Goal: Task Accomplishment & Management: Manage account settings

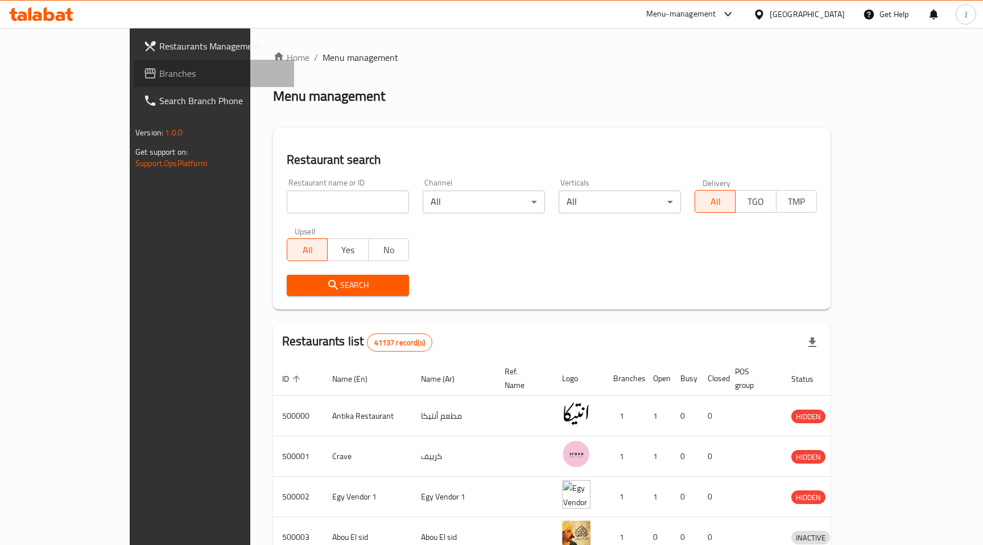
click at [159, 69] on span "Branches" at bounding box center [222, 74] width 126 height 14
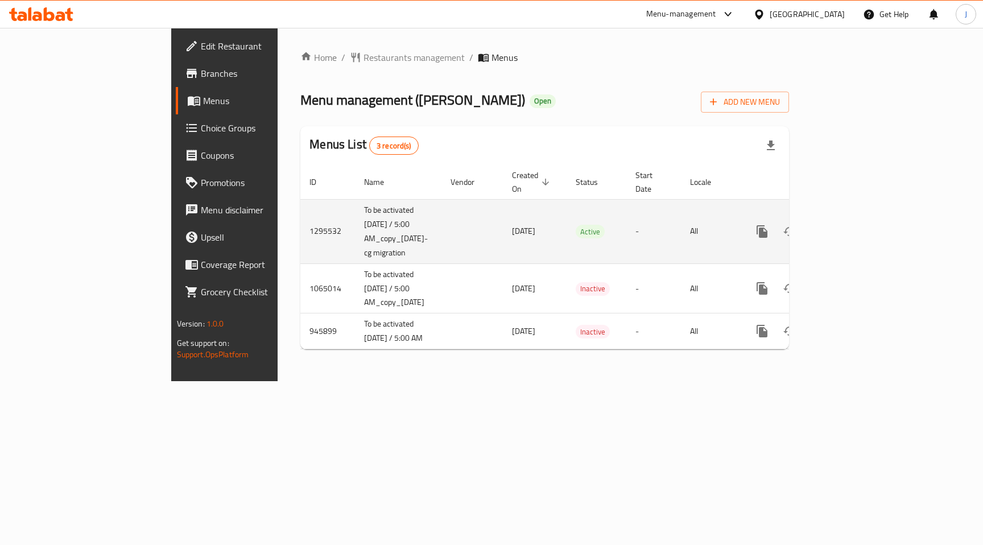
click at [300, 218] on td "1295532" at bounding box center [327, 231] width 55 height 64
copy td "1295532"
click at [851, 225] on icon "enhanced table" at bounding box center [844, 232] width 14 height 14
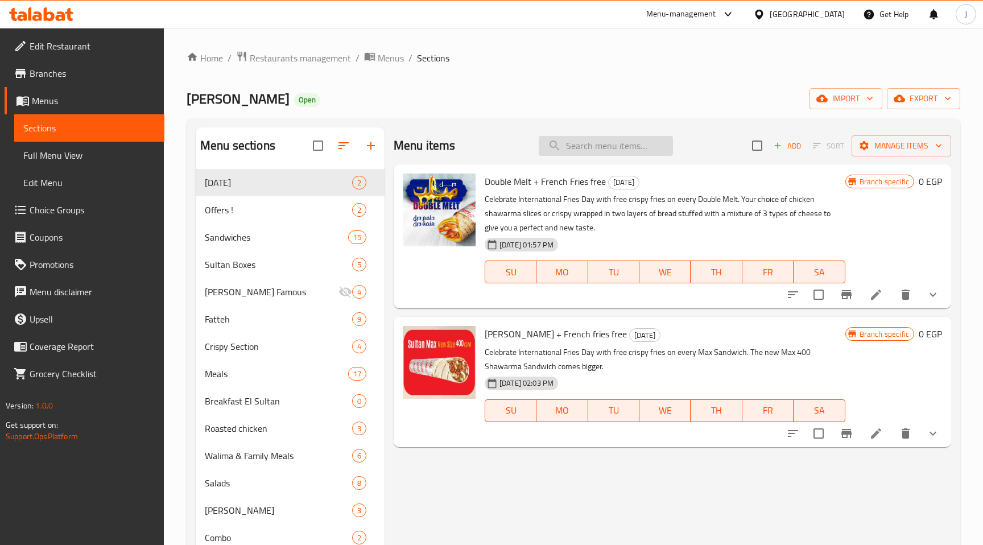
click at [589, 148] on input "search" at bounding box center [605, 146] width 134 height 20
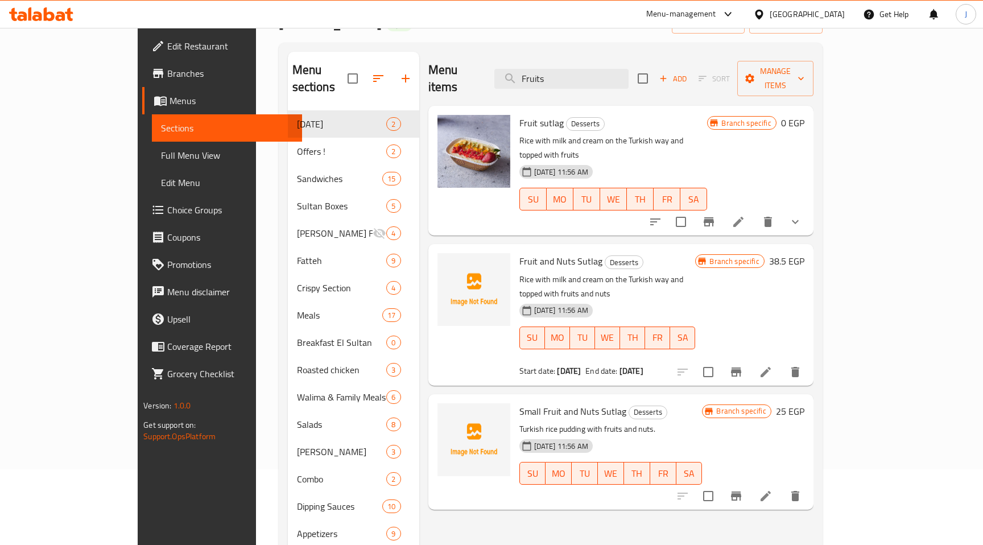
scroll to position [77, 0]
type input "Fruits"
click at [772, 364] on icon at bounding box center [766, 371] width 14 height 14
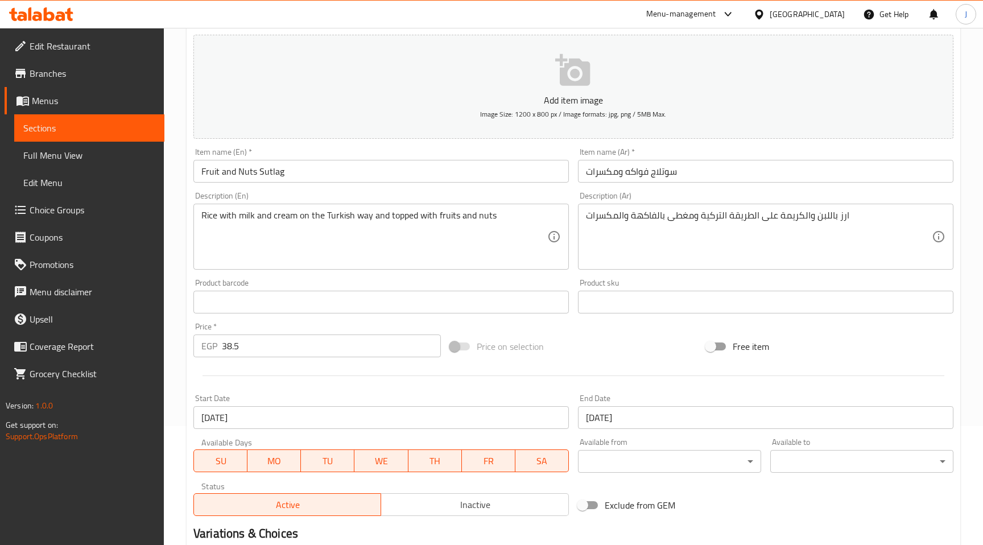
scroll to position [259, 0]
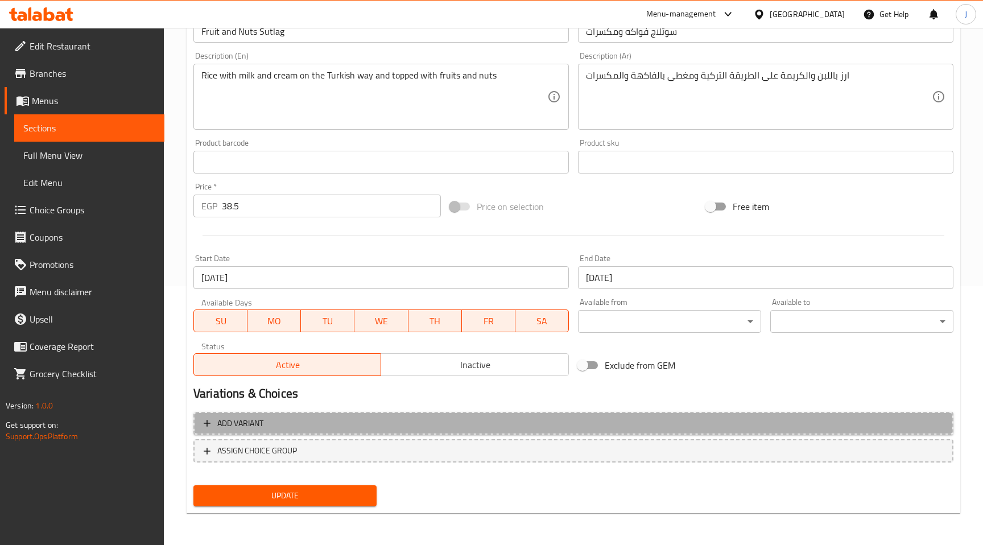
click at [274, 418] on span "Add variant" at bounding box center [573, 423] width 739 height 14
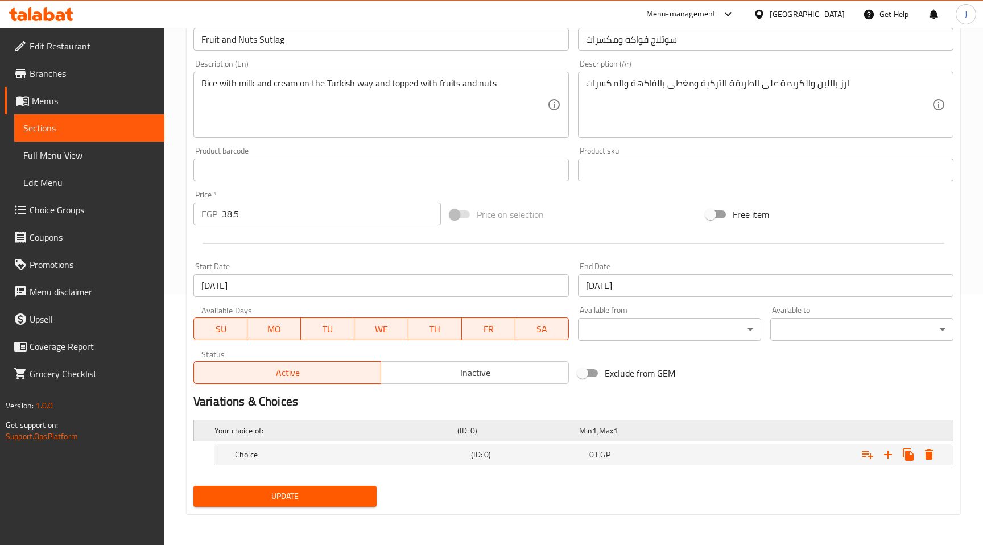
click at [261, 430] on h5 "Your choice of:" at bounding box center [333, 430] width 238 height 11
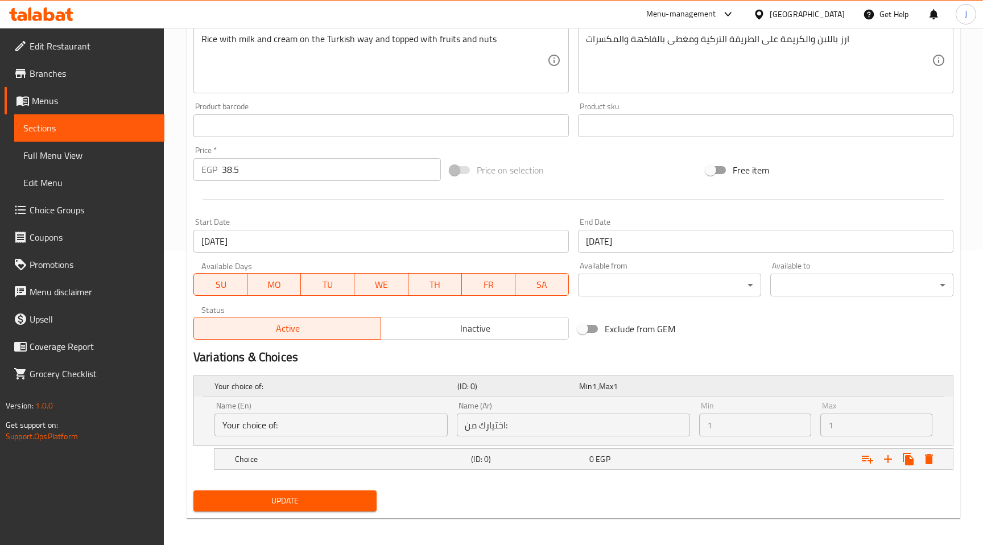
scroll to position [300, 0]
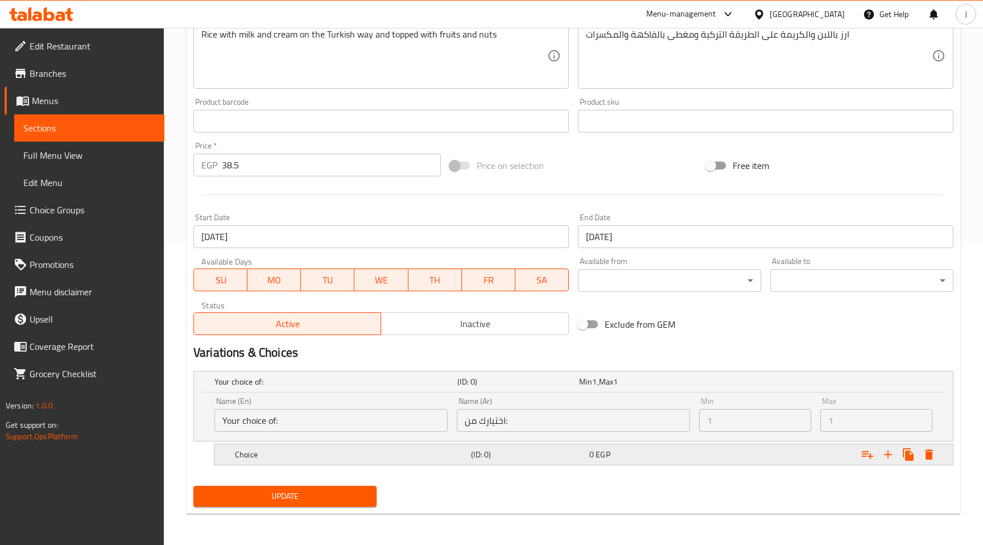
click at [263, 447] on div "Choice" at bounding box center [351, 454] width 236 height 16
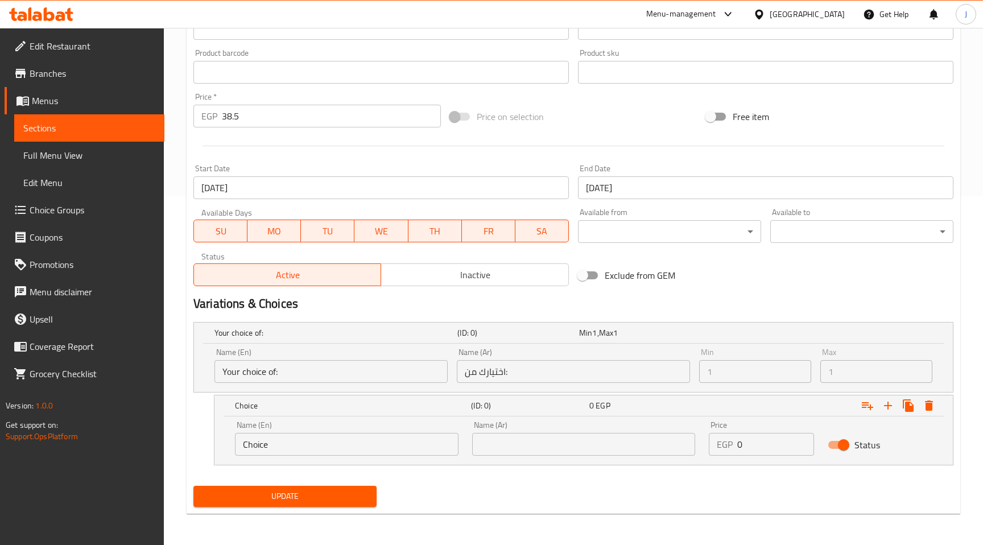
scroll to position [0, 0]
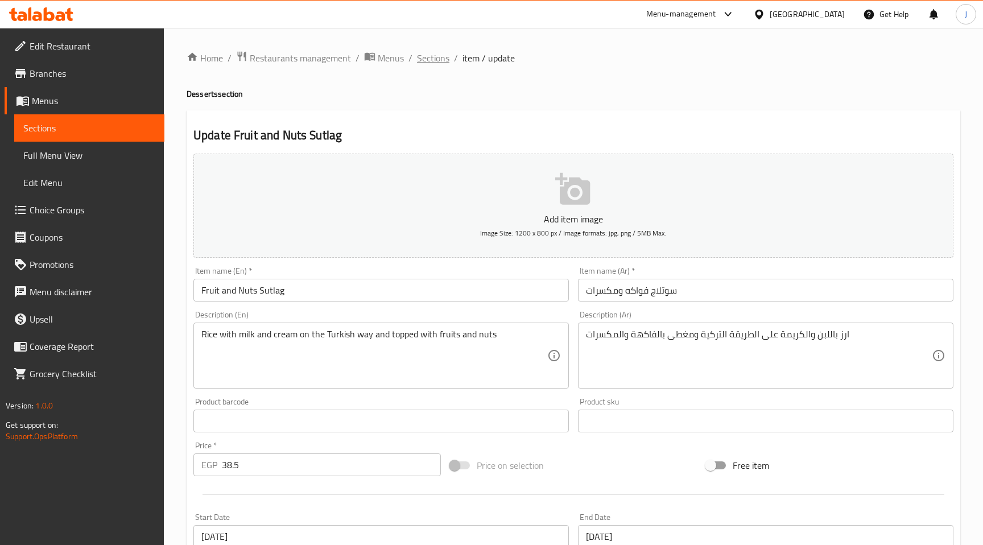
click at [438, 61] on span "Sections" at bounding box center [433, 58] width 32 height 14
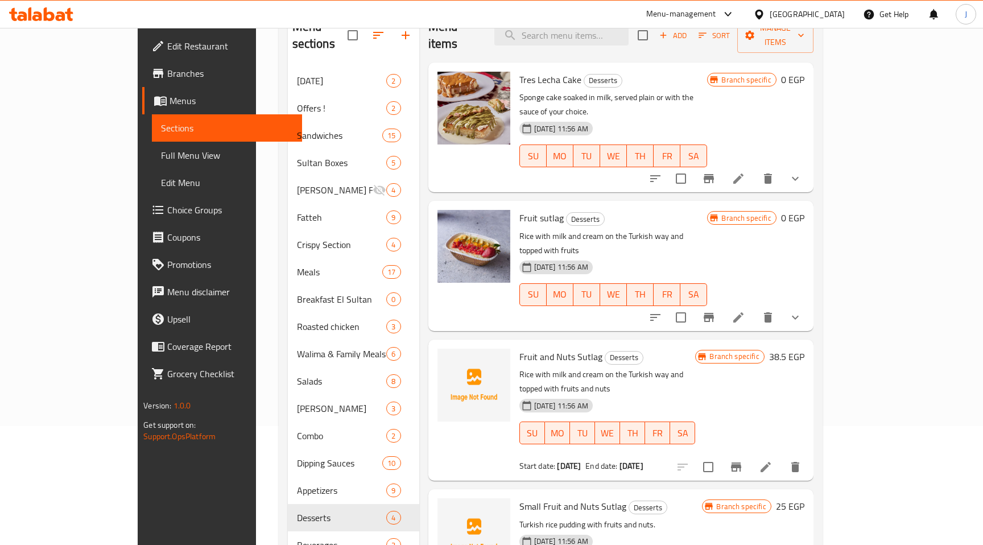
scroll to position [121, 0]
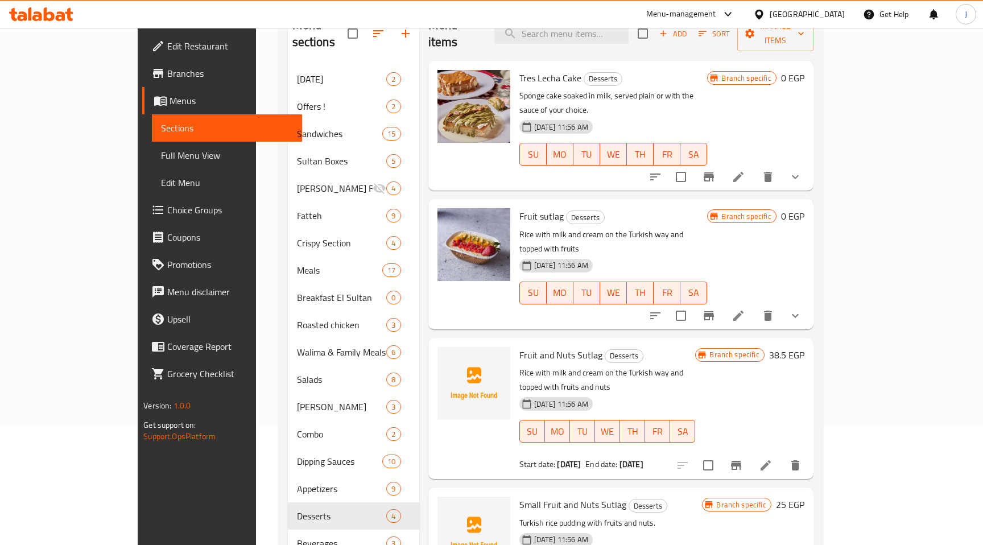
click at [836, 10] on div "[GEOGRAPHIC_DATA]" at bounding box center [806, 14] width 75 height 13
type input "kuw"
click at [712, 91] on div "Kuwait" at bounding box center [721, 90] width 93 height 26
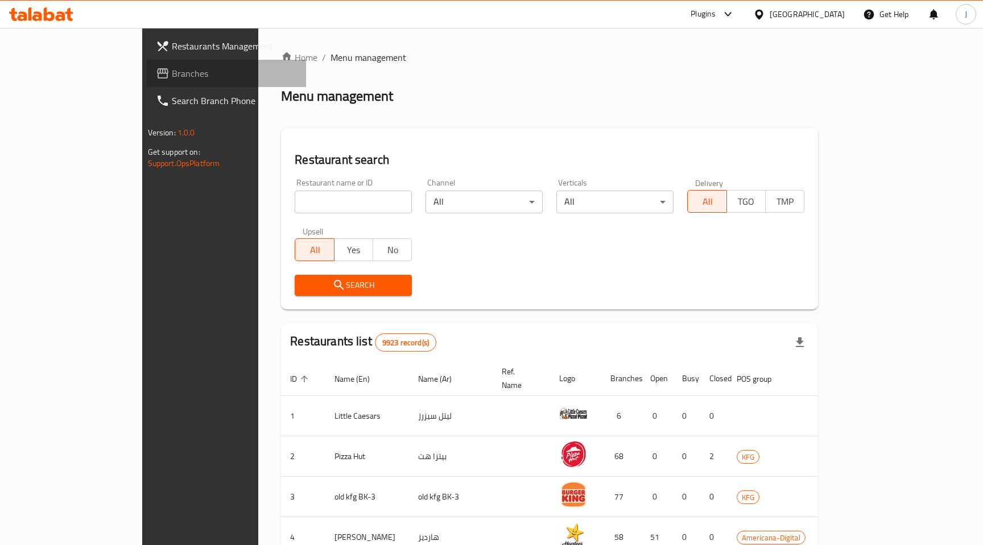
click at [172, 76] on span "Branches" at bounding box center [235, 74] width 126 height 14
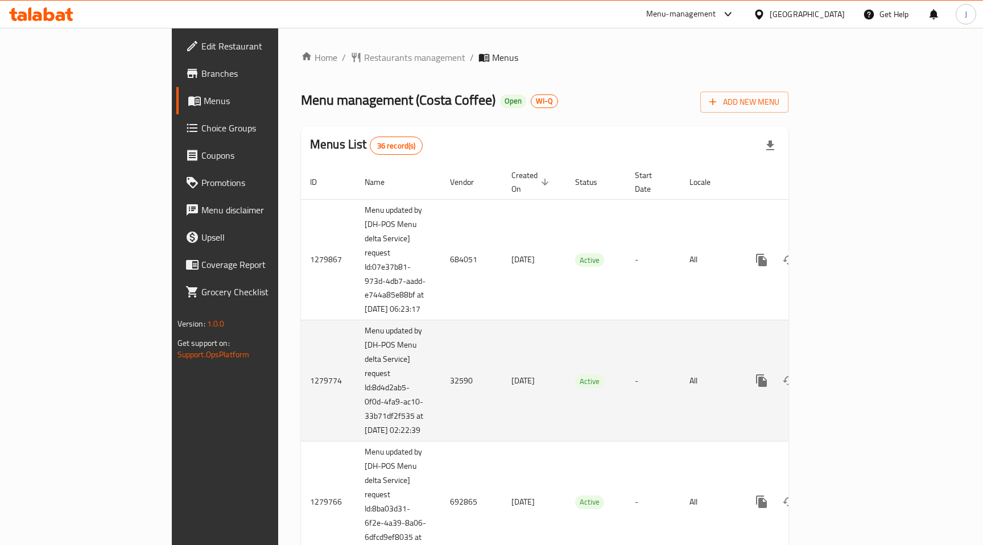
scroll to position [394, 0]
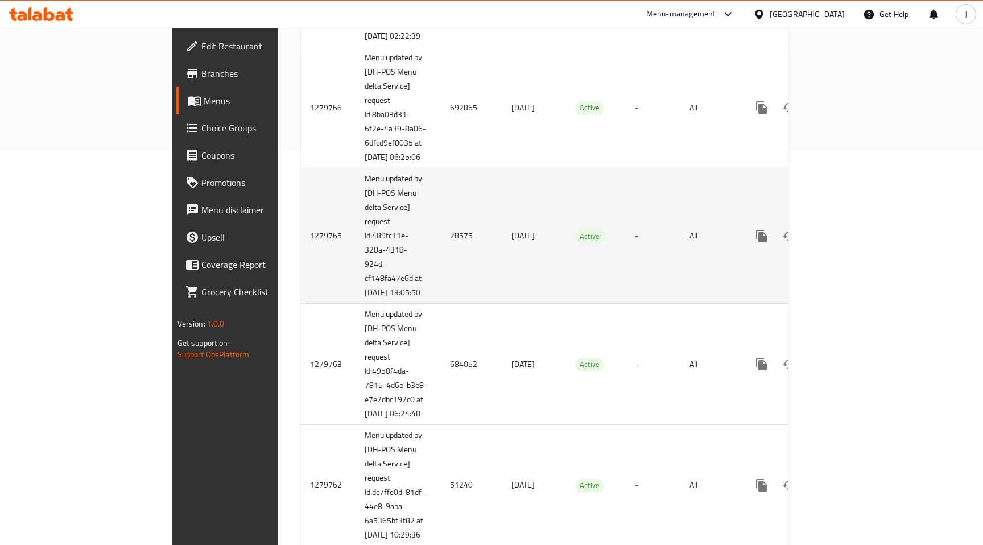
click at [301, 272] on td "1279765" at bounding box center [328, 235] width 55 height 135
copy td "1279765"
click at [848, 241] on icon "enhanced table" at bounding box center [843, 236] width 10 height 10
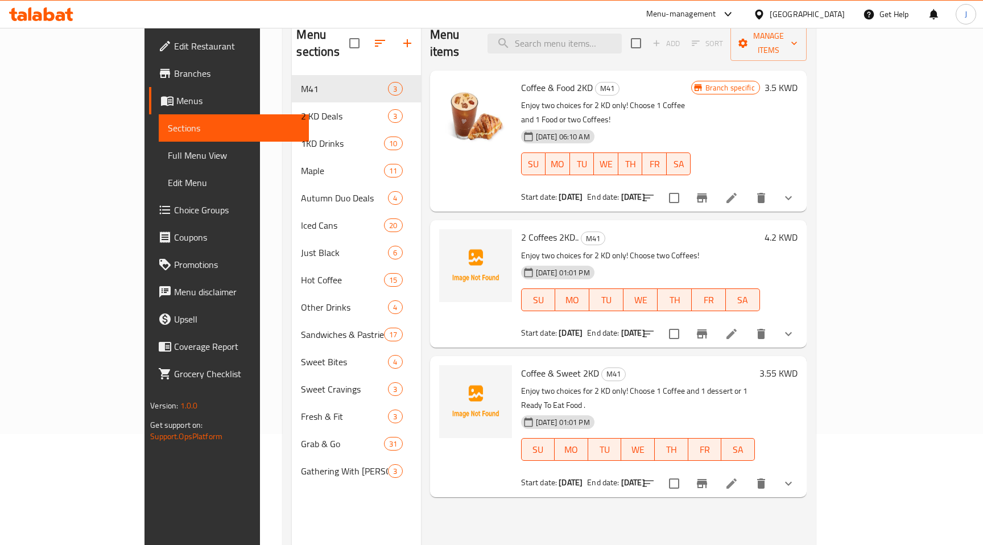
scroll to position [124, 0]
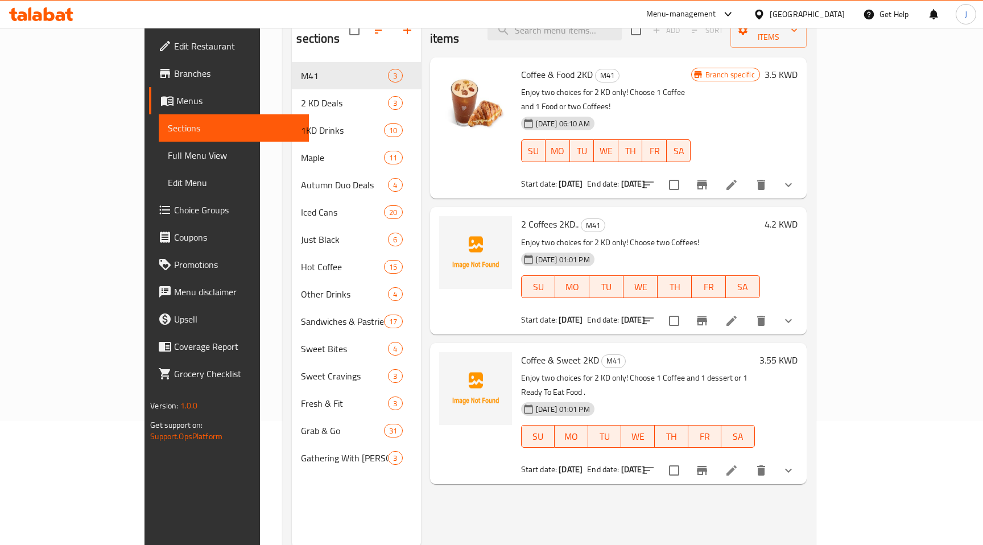
click at [795, 463] on icon "show more" at bounding box center [788, 470] width 14 height 14
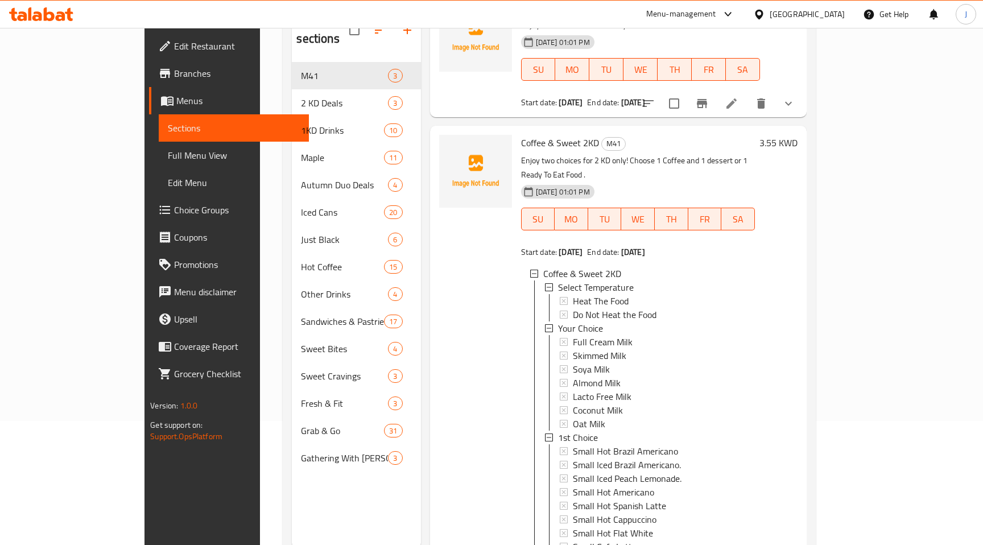
scroll to position [372, 0]
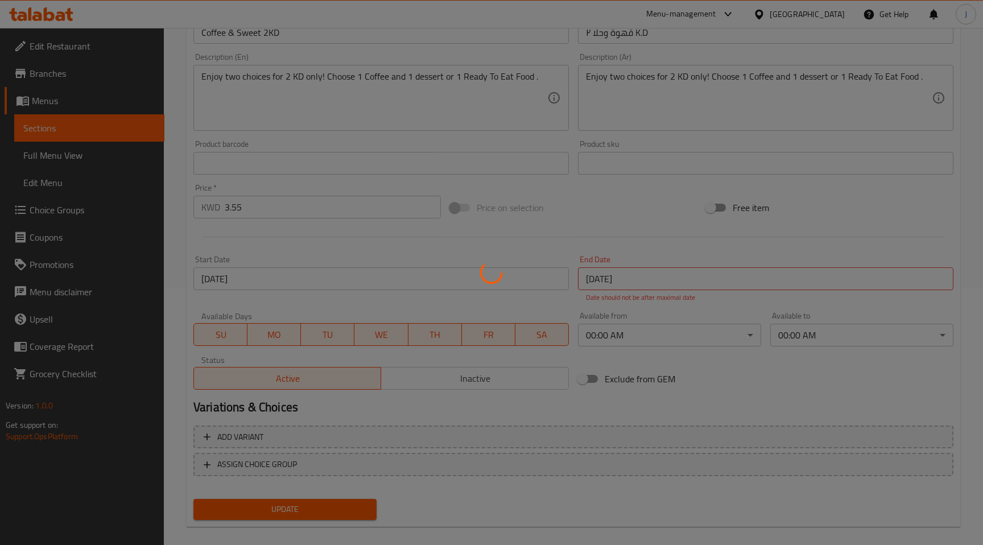
scroll to position [271, 0]
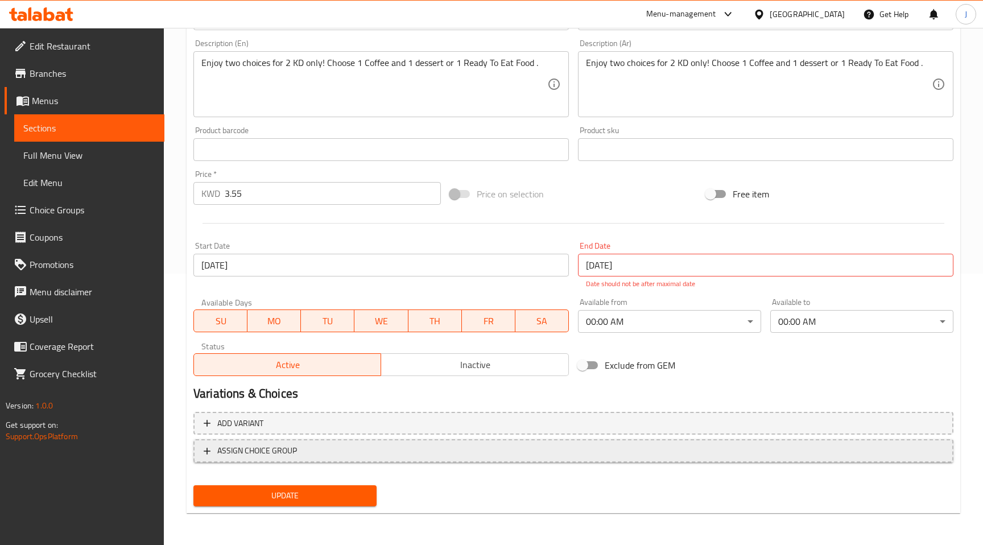
click at [317, 445] on span "ASSIGN CHOICE GROUP" at bounding box center [573, 451] width 739 height 14
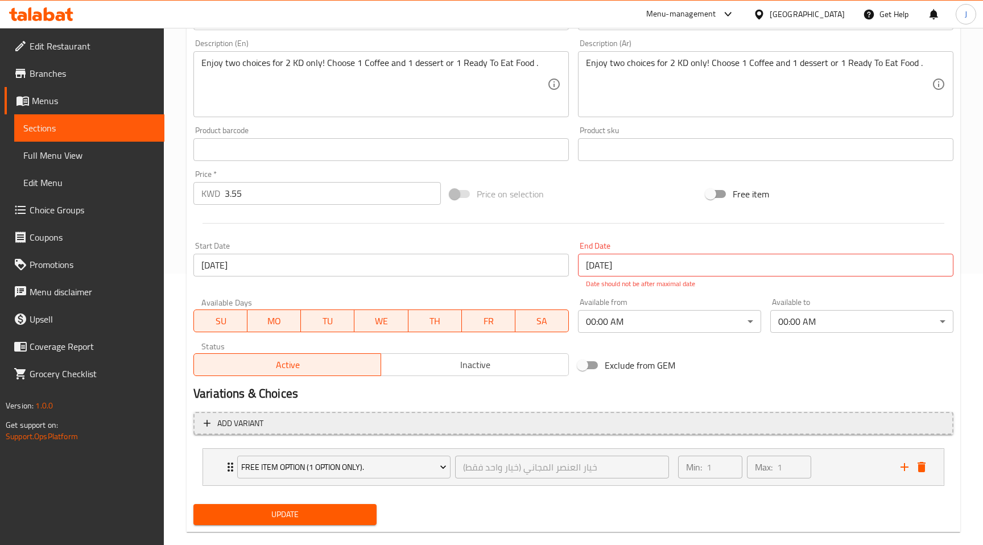
click at [316, 416] on span "Add variant" at bounding box center [573, 423] width 739 height 14
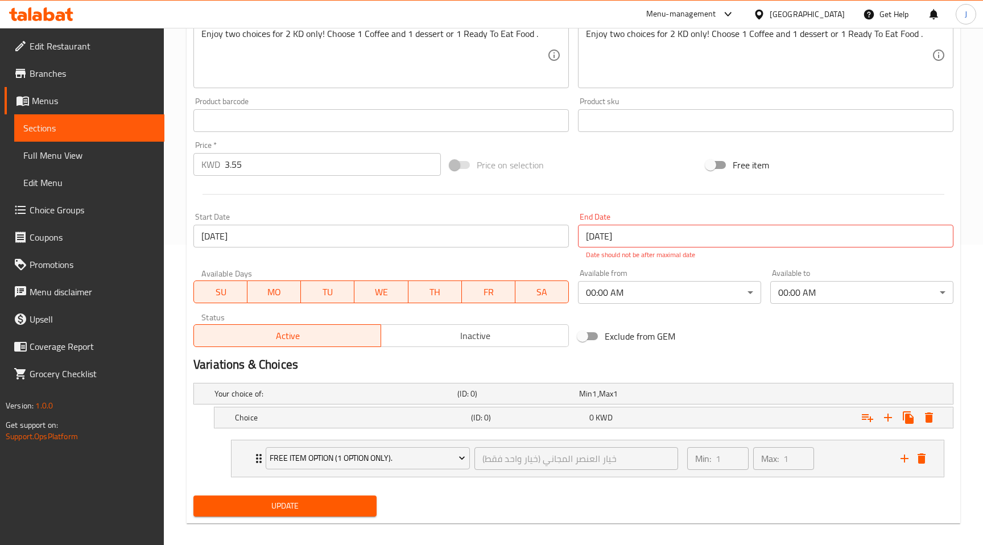
scroll to position [310, 0]
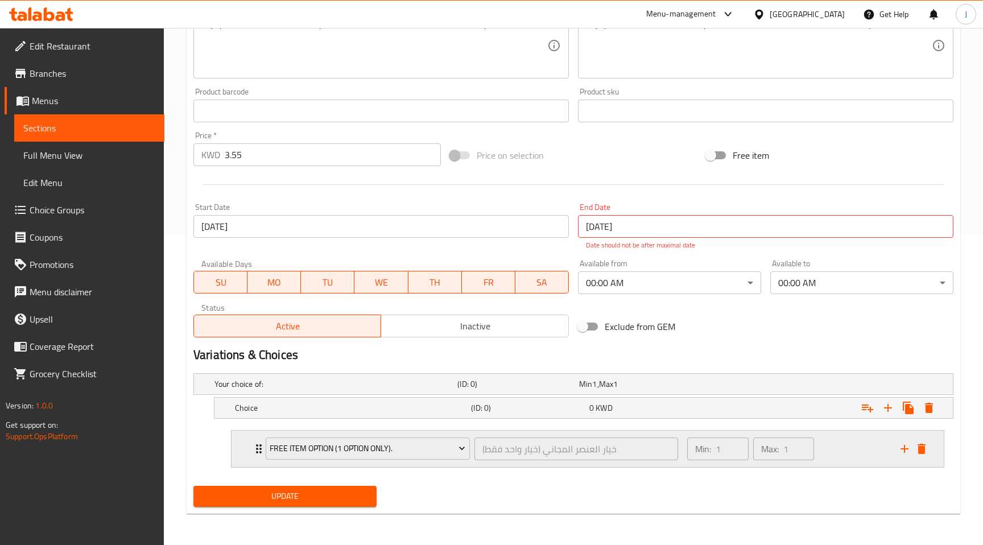
click at [827, 450] on div "Min: 1 ​ Max: 1 ​" at bounding box center [786, 448] width 213 height 36
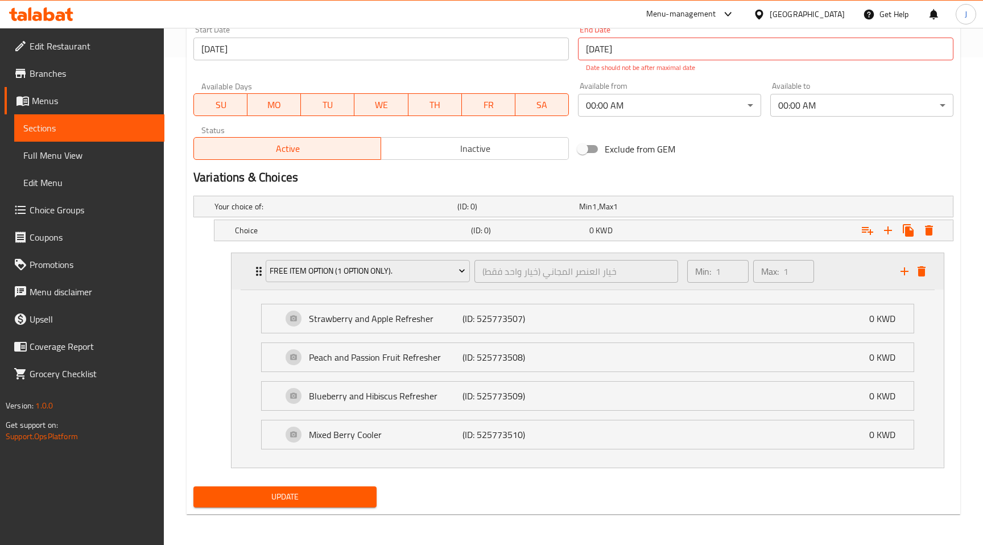
scroll to position [488, 0]
click at [413, 209] on h5 "Your choice of:" at bounding box center [333, 205] width 238 height 11
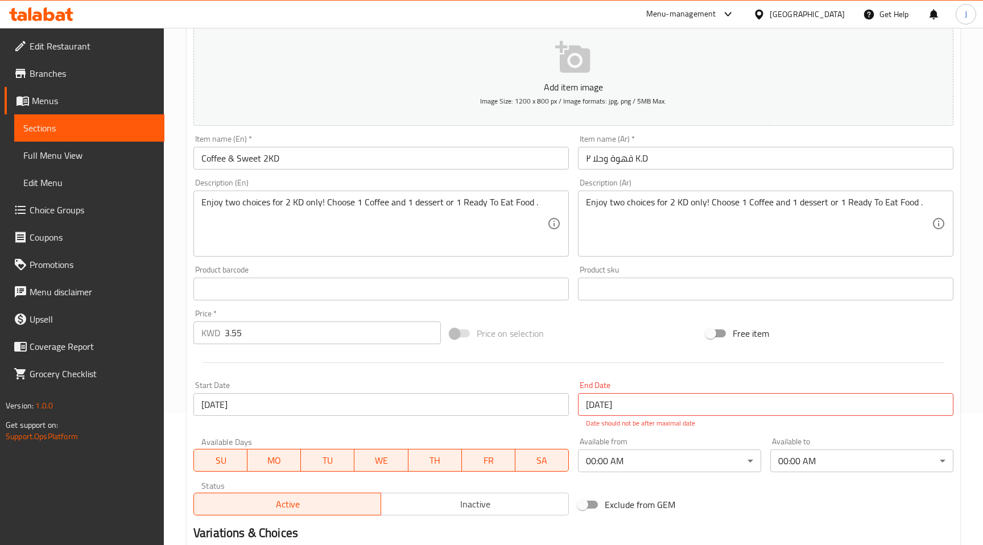
scroll to position [0, 0]
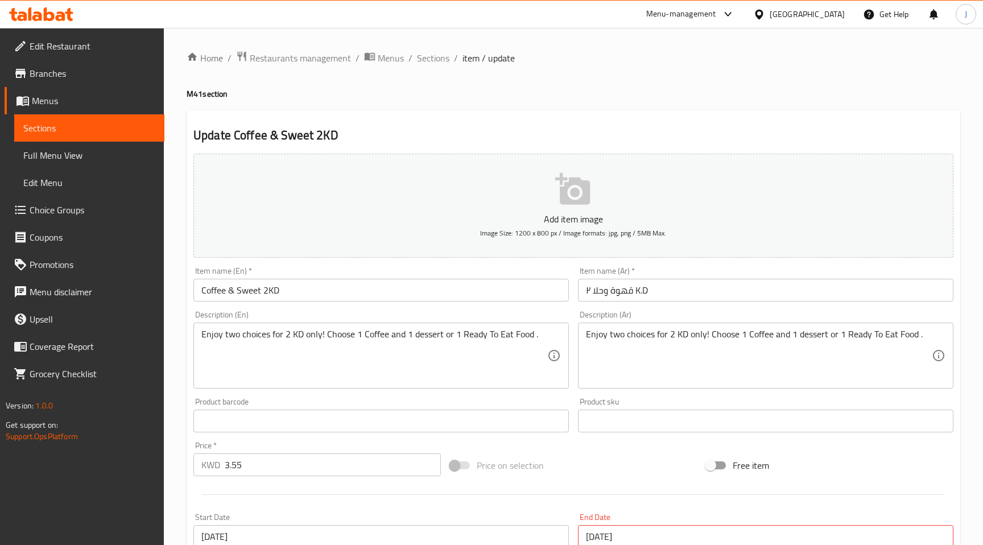
click at [60, 72] on span "Branches" at bounding box center [93, 74] width 126 height 14
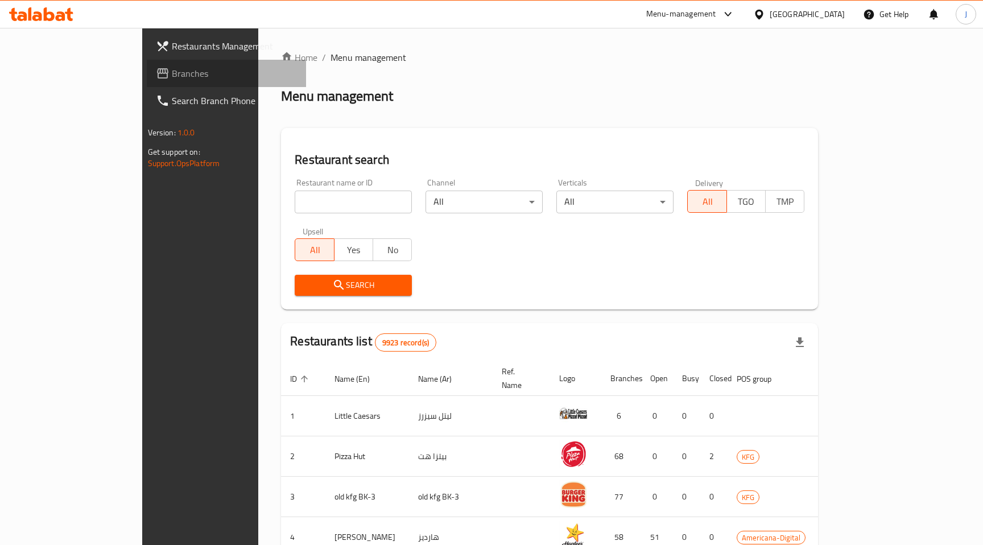
click at [172, 69] on span "Branches" at bounding box center [235, 74] width 126 height 14
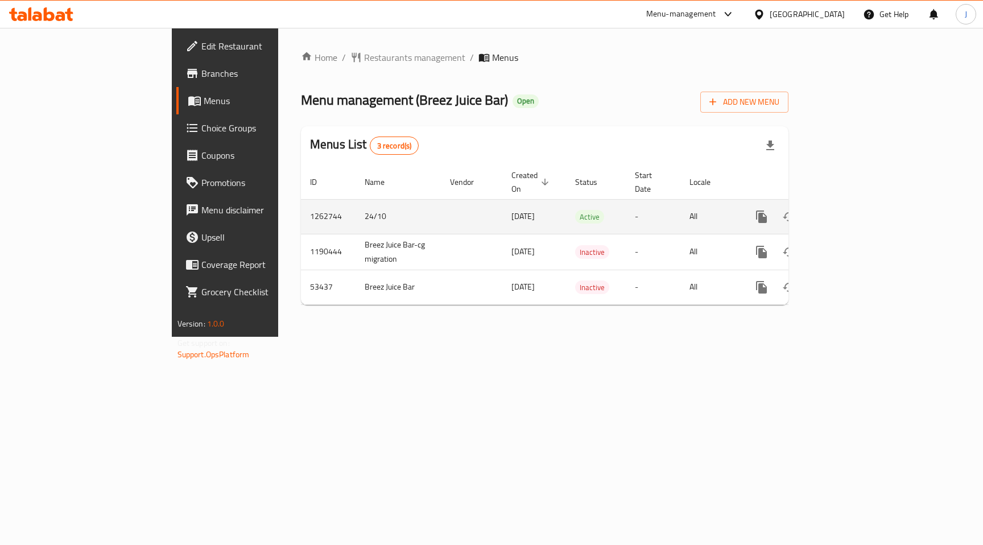
click at [301, 204] on td "1262744" at bounding box center [328, 216] width 55 height 35
copy td "1262744"
click at [850, 210] on icon "enhanced table" at bounding box center [843, 217] width 14 height 14
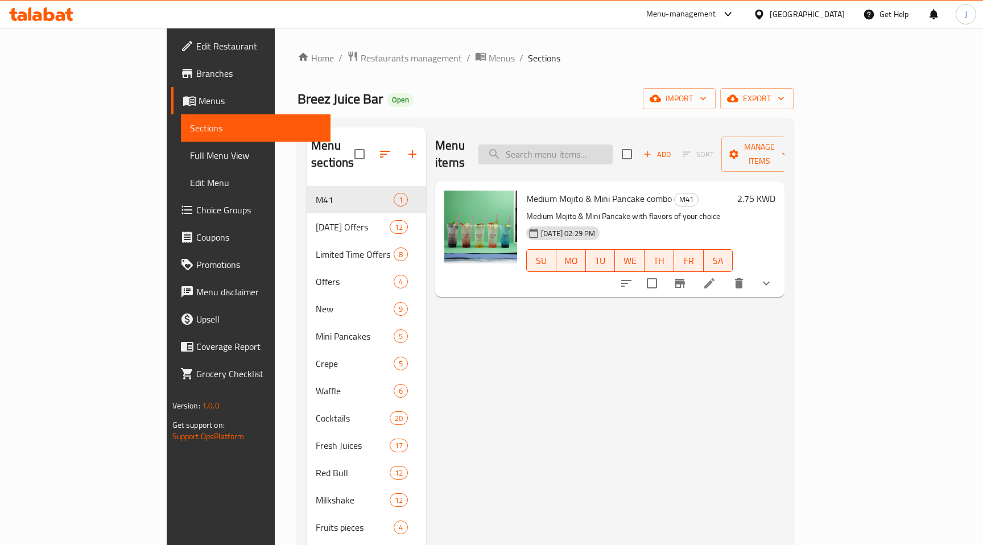
click at [582, 150] on input "search" at bounding box center [545, 154] width 134 height 20
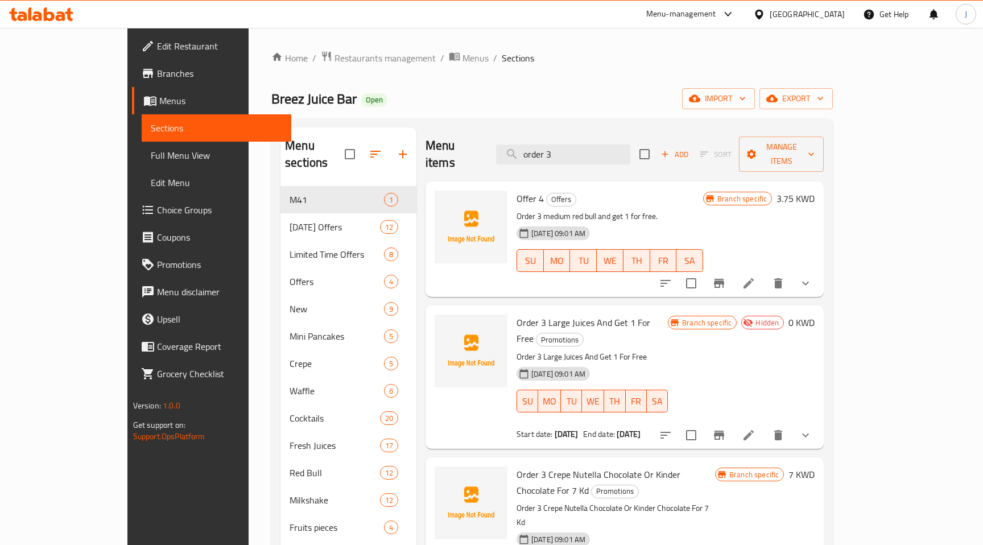
type input "order 3"
click at [812, 428] on icon "show more" at bounding box center [805, 435] width 14 height 14
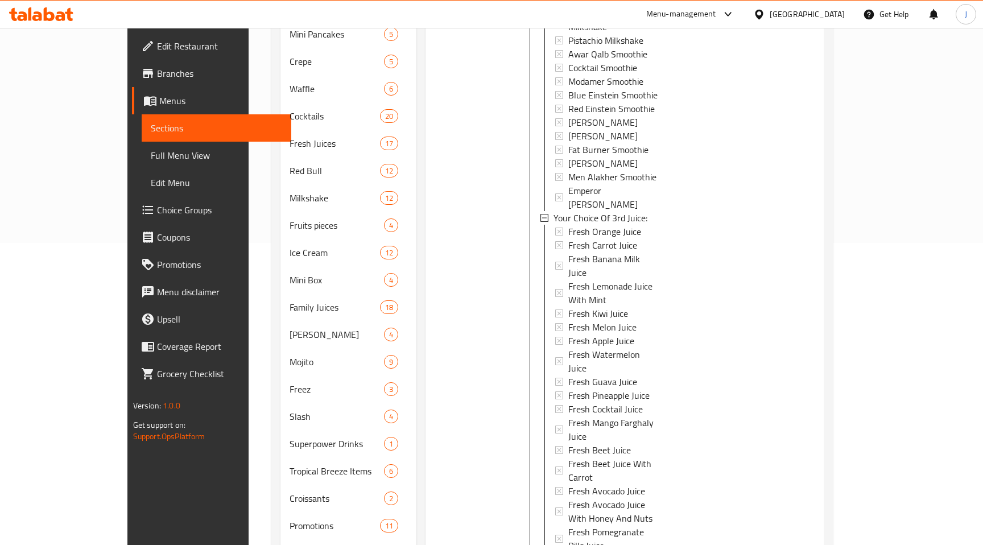
scroll to position [309, 0]
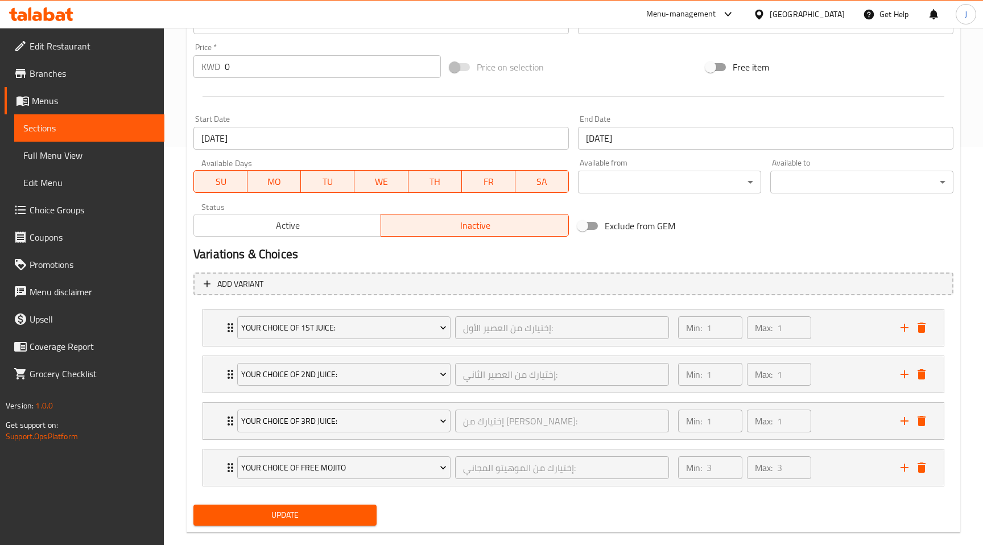
scroll to position [417, 0]
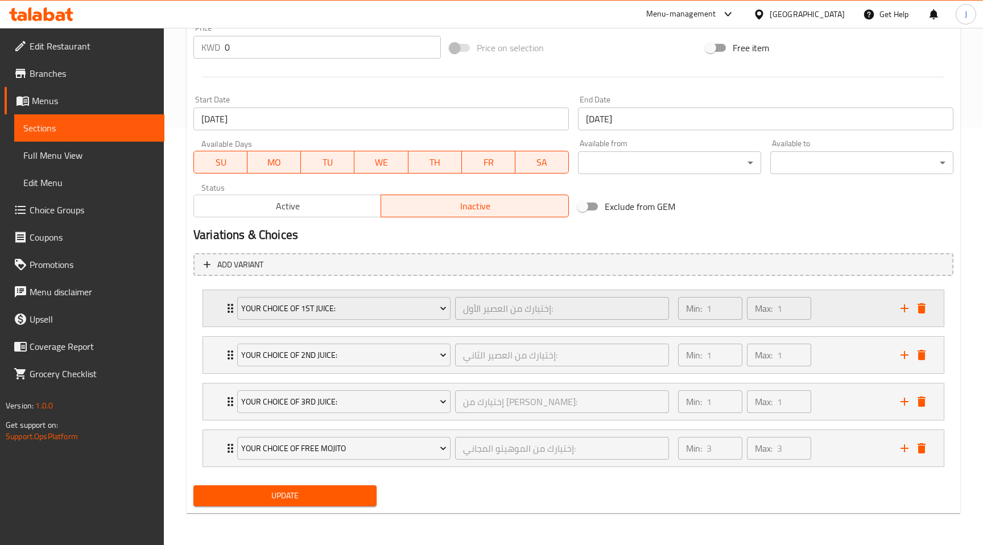
click at [838, 312] on div "Min: 1 ​ Max: 1 ​" at bounding box center [782, 308] width 222 height 36
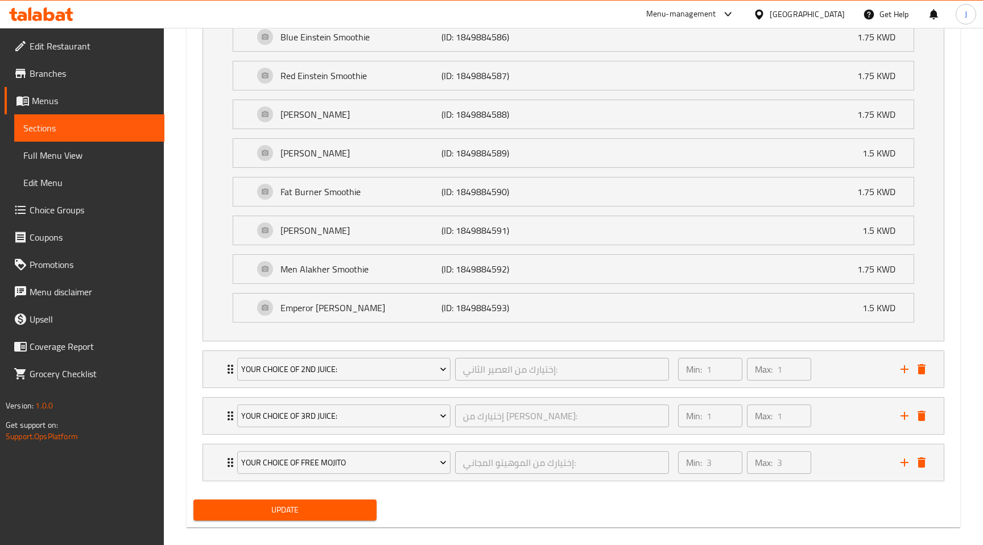
scroll to position [2026, 0]
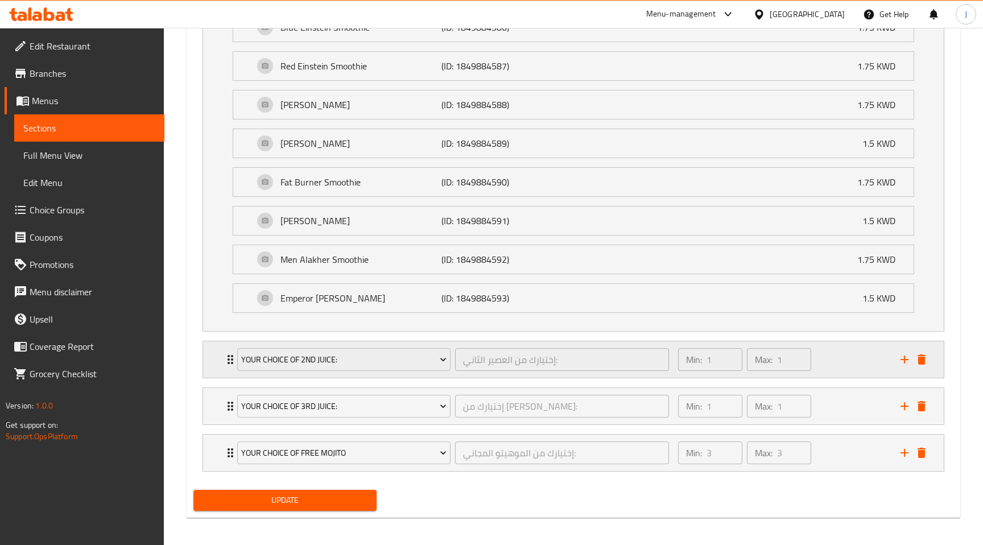
click at [838, 364] on div "Min: 1 ​ Max: 1 ​" at bounding box center [782, 359] width 222 height 36
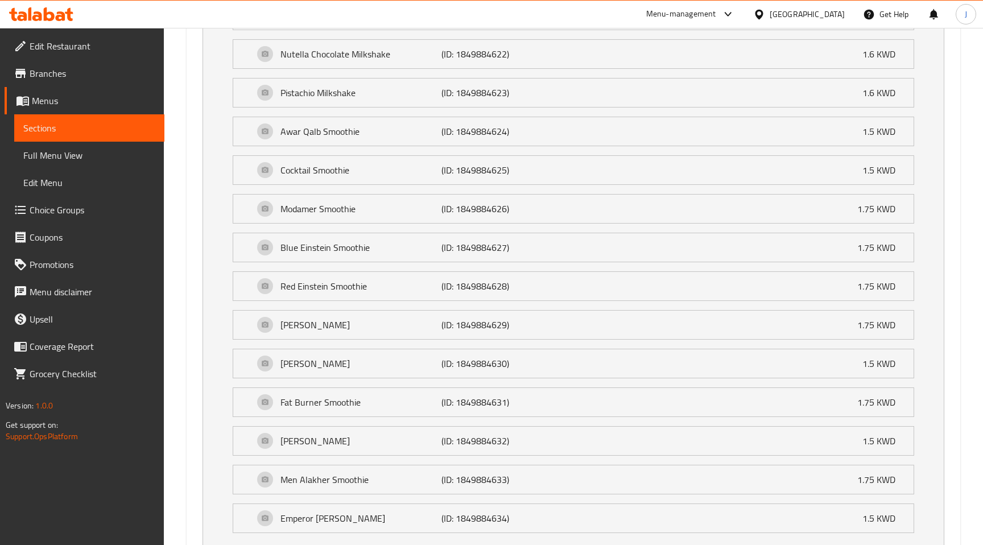
scroll to position [3635, 0]
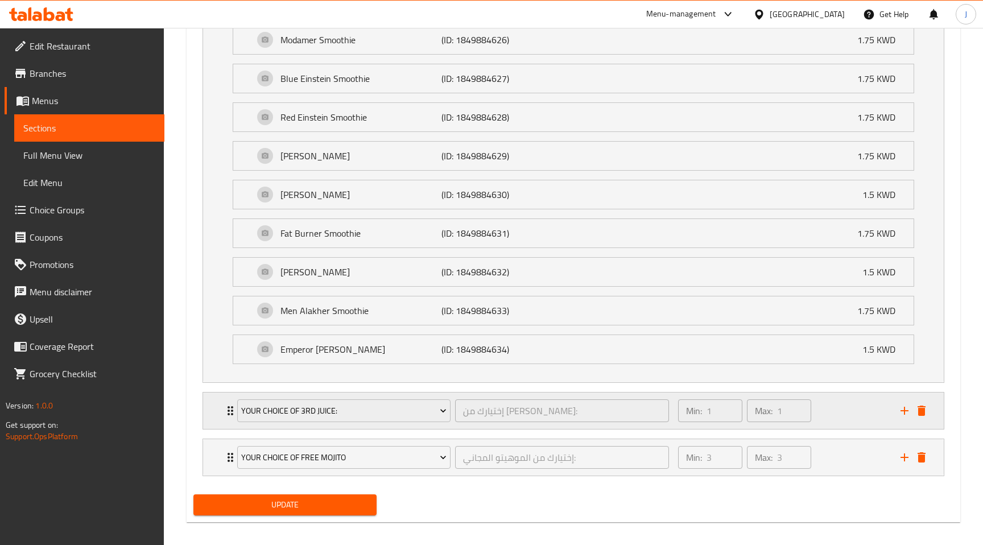
click at [835, 407] on div "Min: 1 ​ Max: 1 ​" at bounding box center [782, 410] width 222 height 36
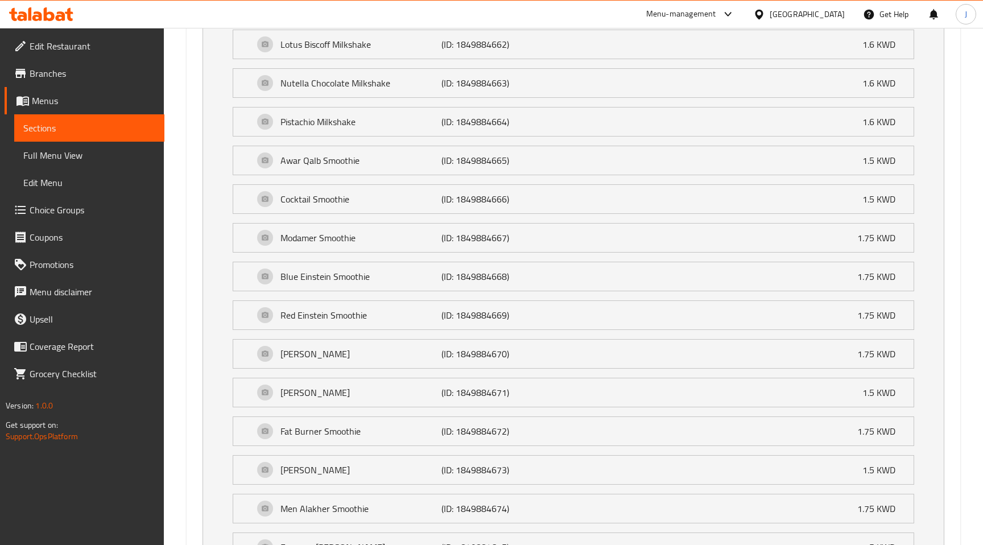
scroll to position [5243, 0]
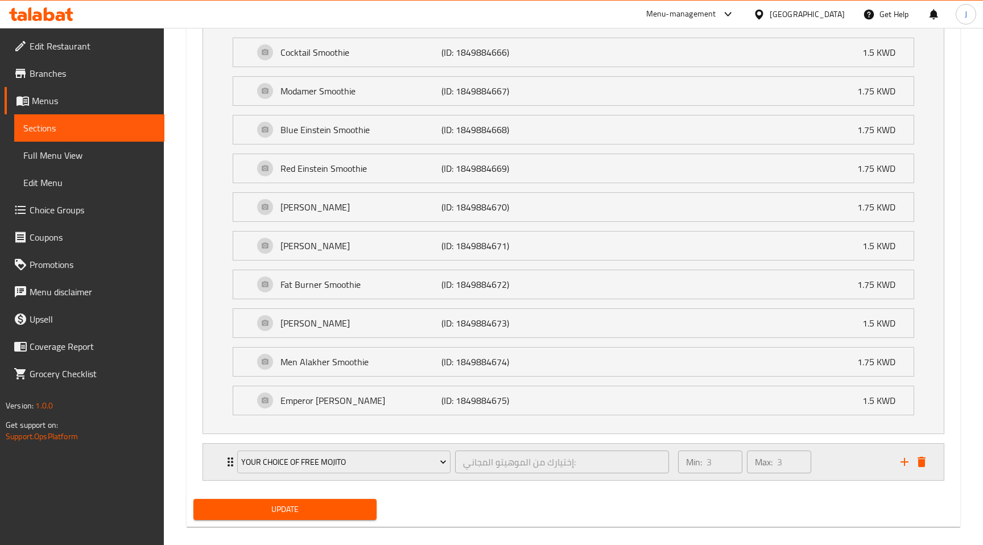
click at [822, 449] on div "Min: 3 ​ Max: 3 ​" at bounding box center [782, 462] width 222 height 36
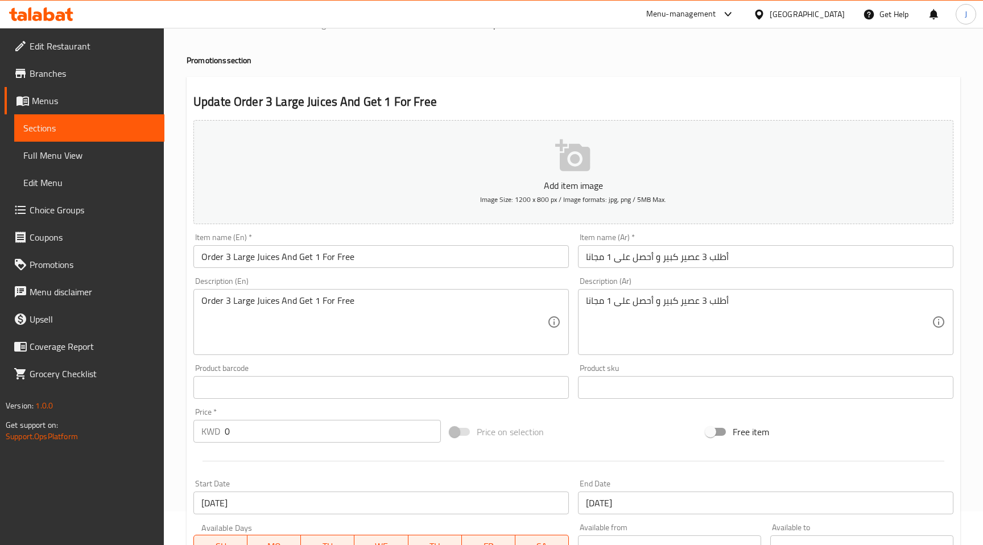
scroll to position [0, 0]
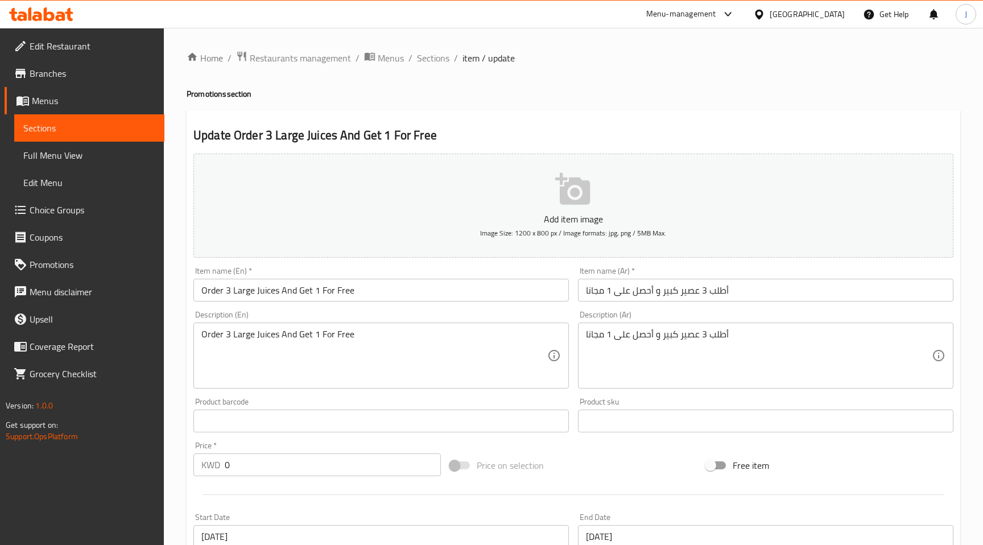
click at [828, 13] on div "Kuwait" at bounding box center [806, 14] width 75 height 13
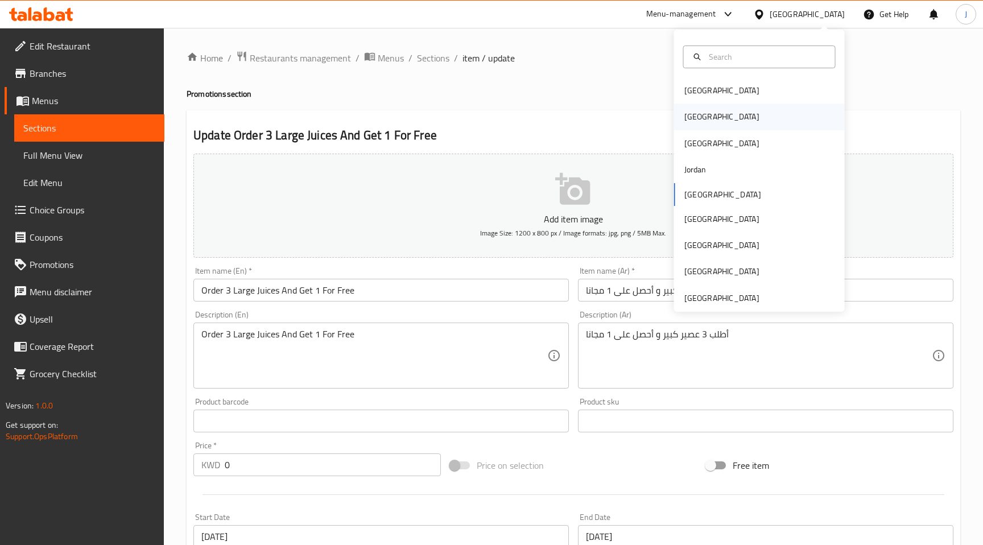
click at [705, 122] on div "[GEOGRAPHIC_DATA]" at bounding box center [721, 116] width 93 height 26
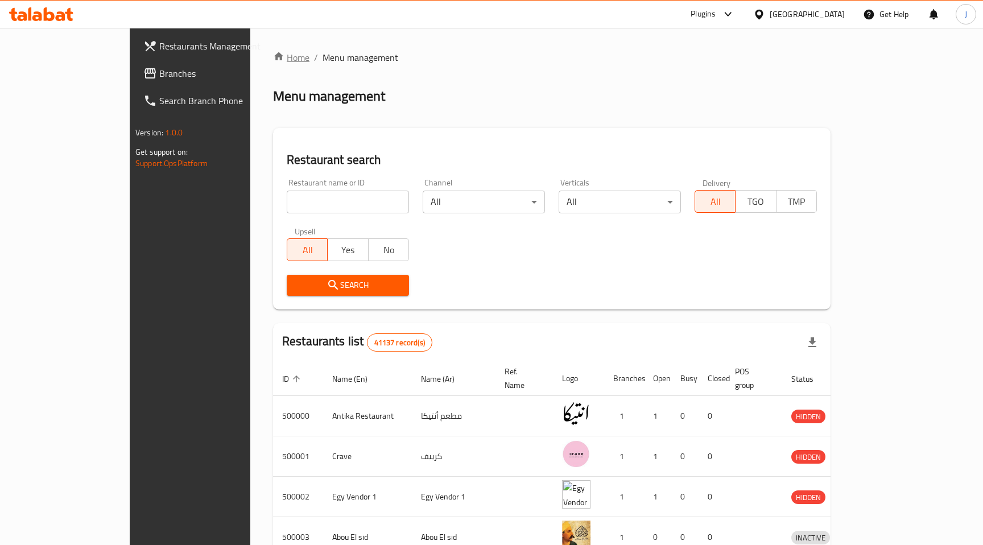
click at [273, 51] on link "Home" at bounding box center [291, 58] width 36 height 14
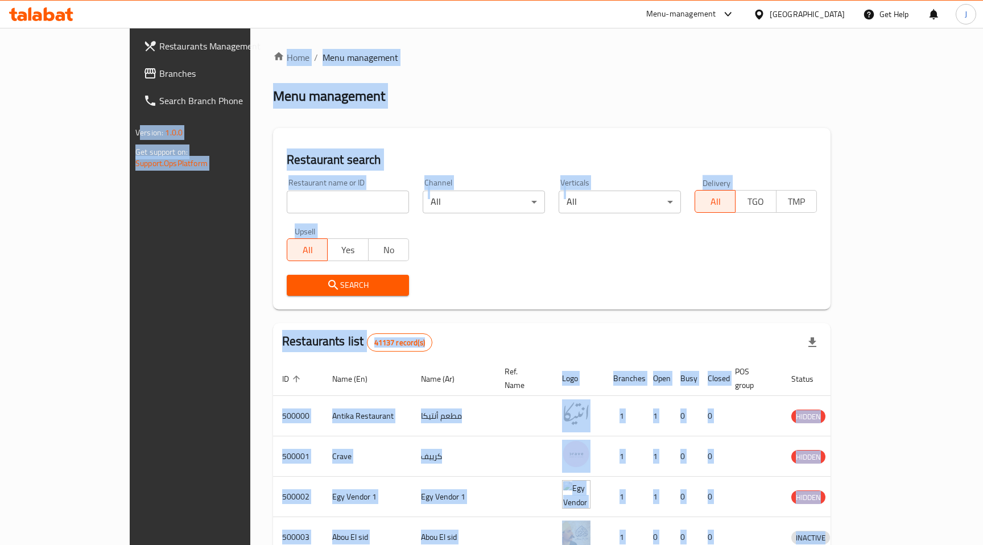
click at [363, 172] on div "Restaurant name or ID Restaurant name or ID" at bounding box center [348, 196] width 136 height 48
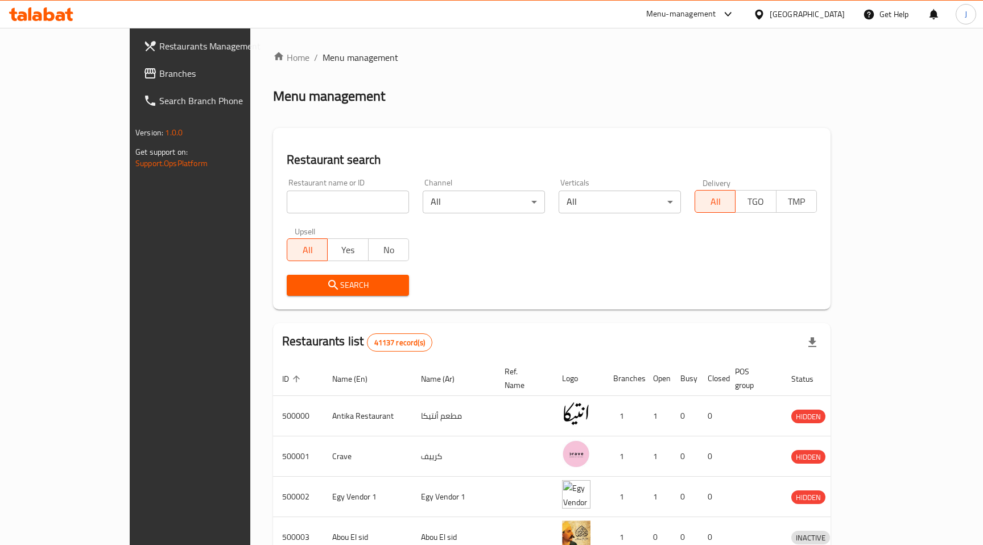
click at [159, 74] on span "Branches" at bounding box center [222, 74] width 126 height 14
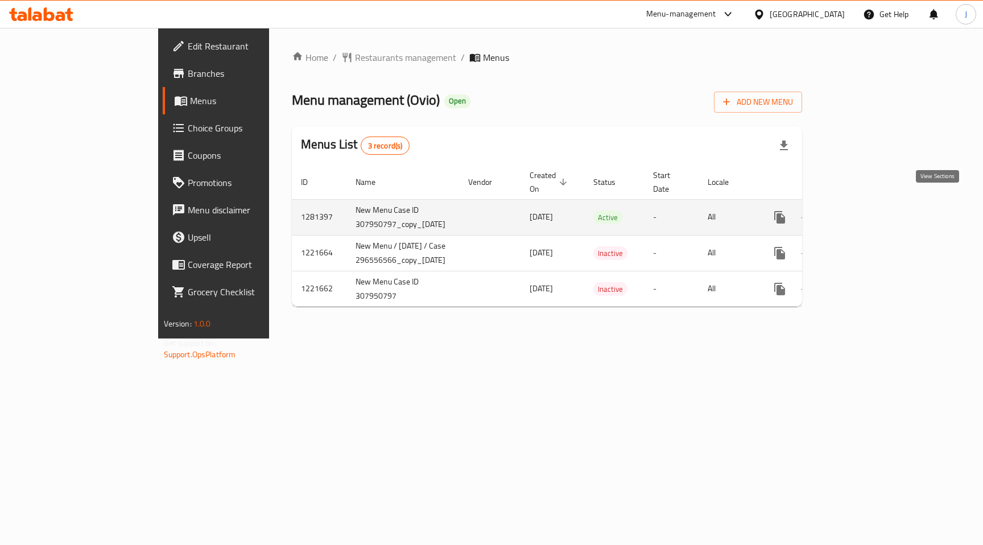
click at [868, 210] on icon "enhanced table" at bounding box center [862, 217] width 14 height 14
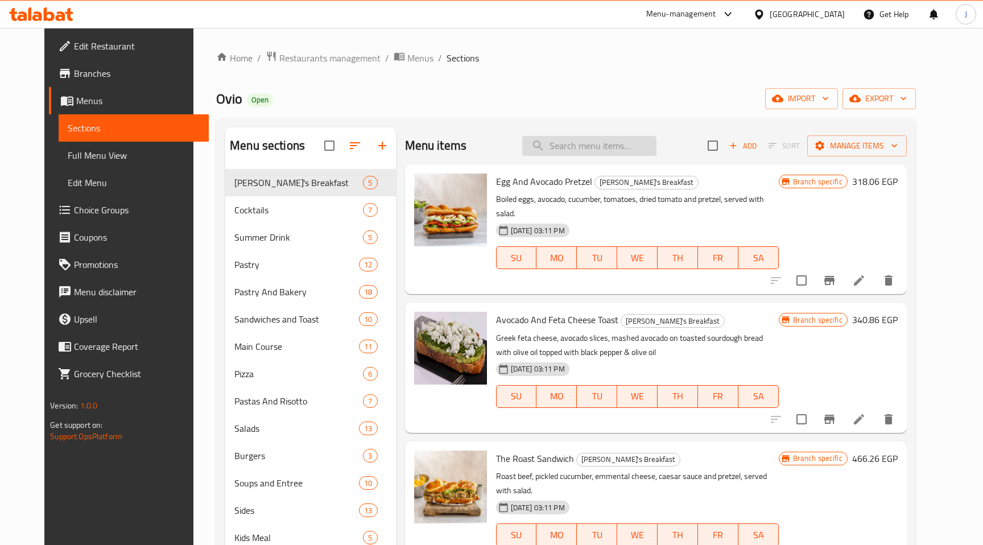
click at [578, 147] on input "search" at bounding box center [589, 146] width 134 height 20
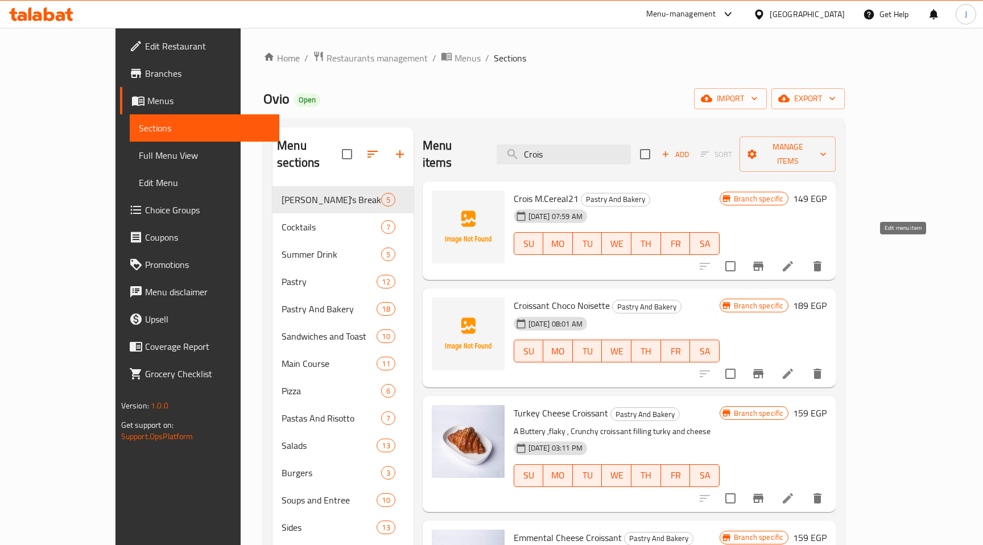
type input "Crois"
click at [794, 259] on icon at bounding box center [788, 266] width 14 height 14
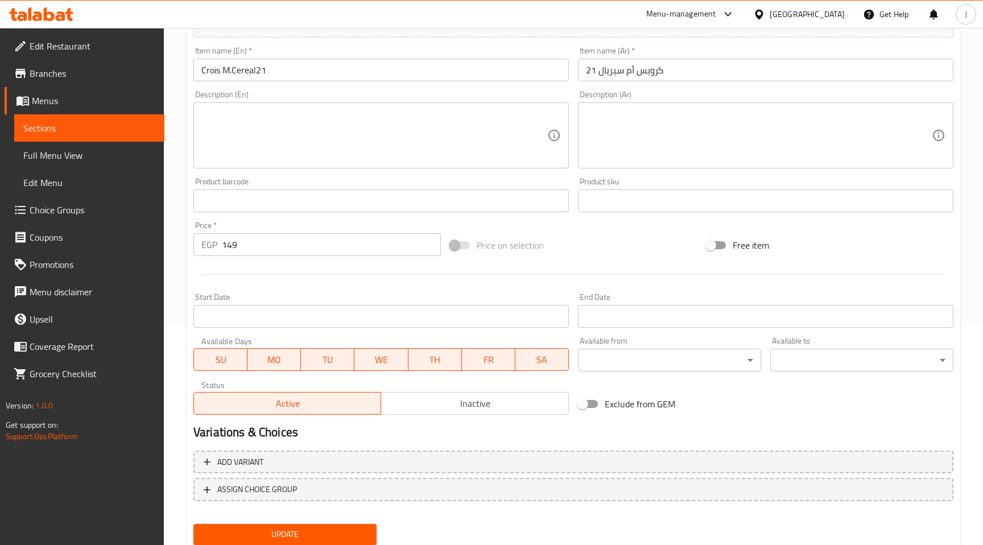
scroll to position [259, 0]
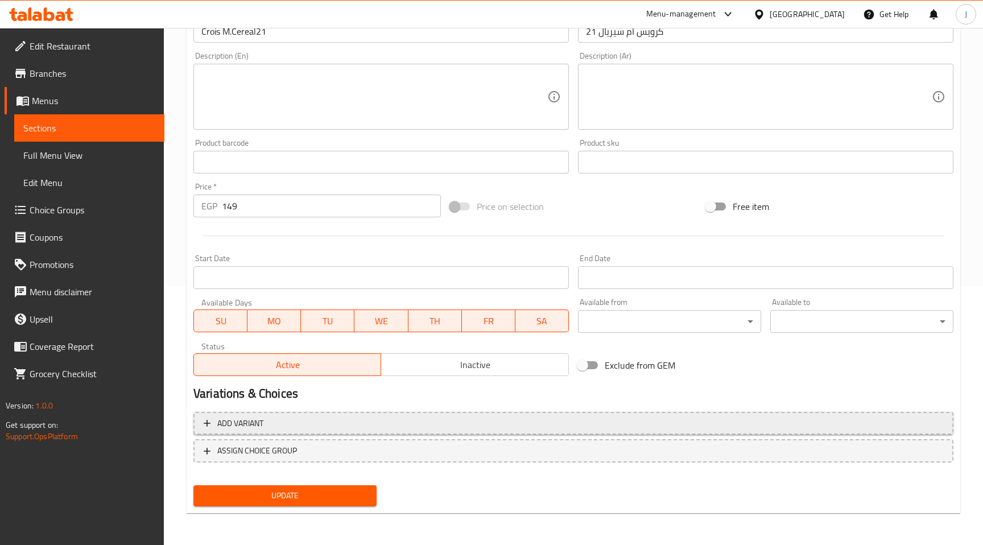
click at [310, 418] on span "Add variant" at bounding box center [573, 423] width 739 height 14
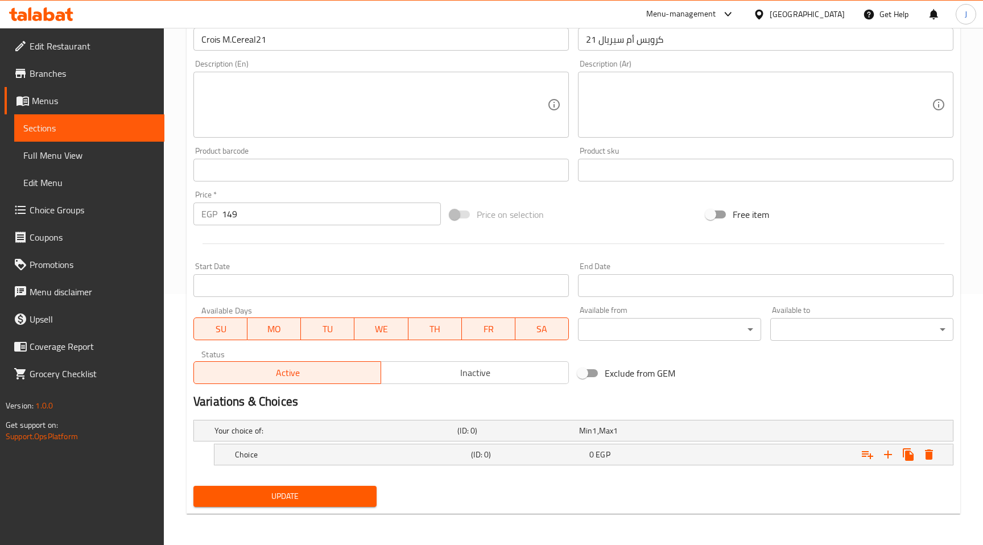
click at [49, 78] on span "Branches" at bounding box center [93, 74] width 126 height 14
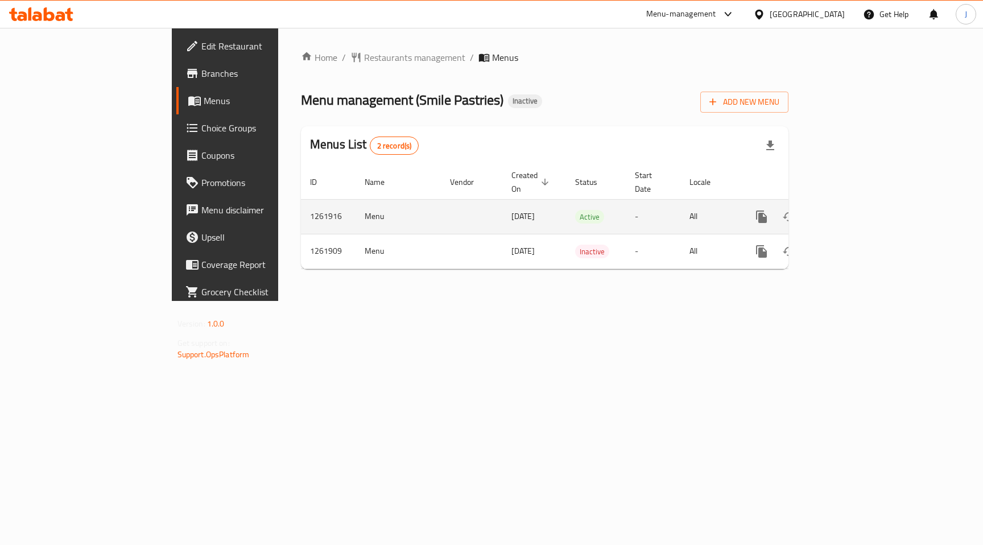
click at [301, 207] on td "1261916" at bounding box center [328, 216] width 55 height 35
copy td "1261916"
